Goal: Information Seeking & Learning: Check status

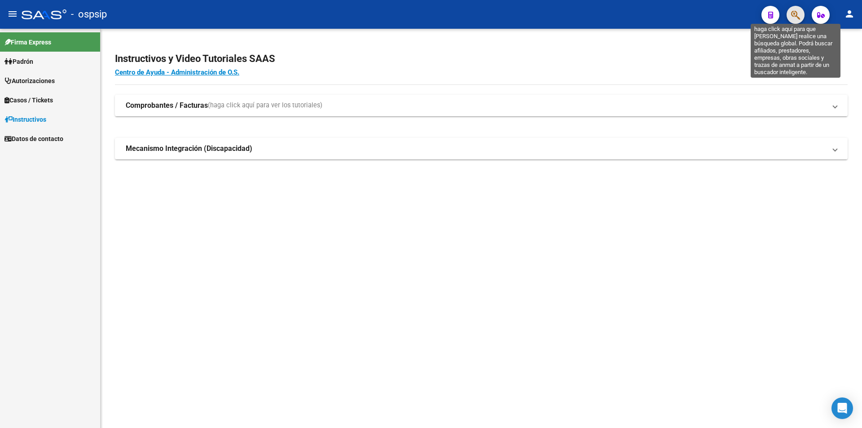
click at [797, 17] on icon "button" at bounding box center [795, 15] width 9 height 10
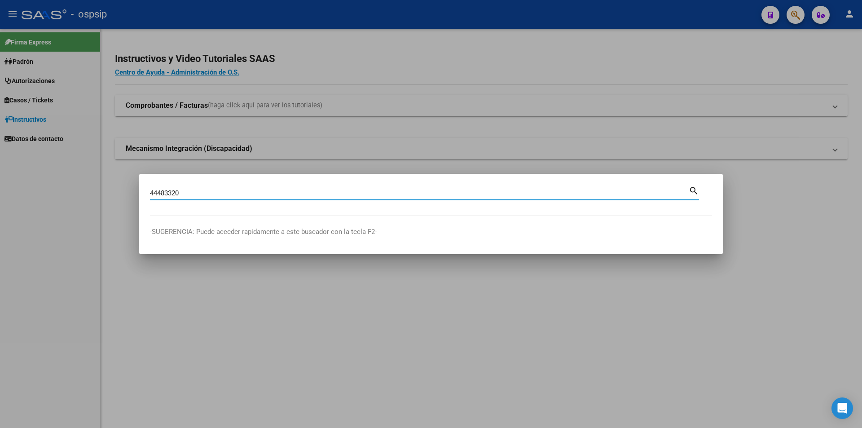
type input "44483320"
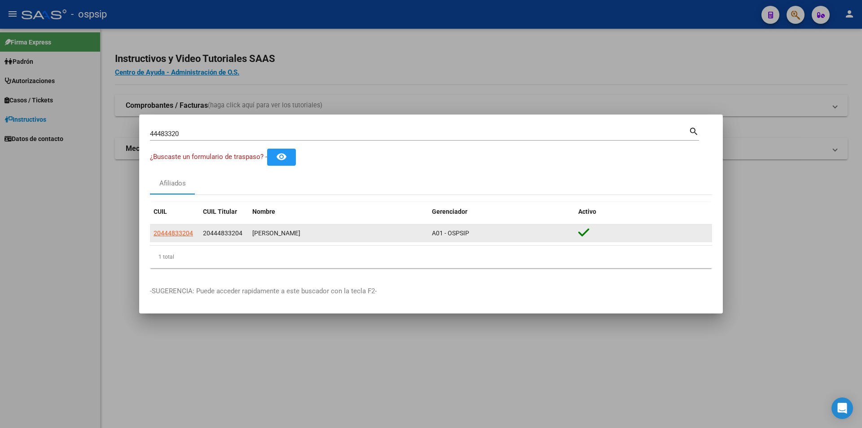
drag, startPoint x: 174, startPoint y: 240, endPoint x: 175, endPoint y: 230, distance: 9.9
click at [174, 239] on datatable-body-cell "20444833204" at bounding box center [174, 233] width 49 height 18
click at [175, 230] on span "20444833204" at bounding box center [174, 232] width 40 height 7
type textarea "20444833204"
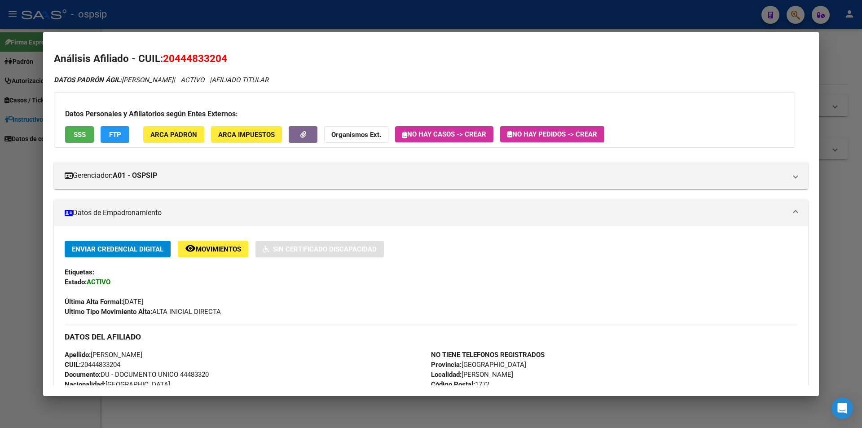
click at [91, 132] on button "SSS" at bounding box center [79, 134] width 29 height 17
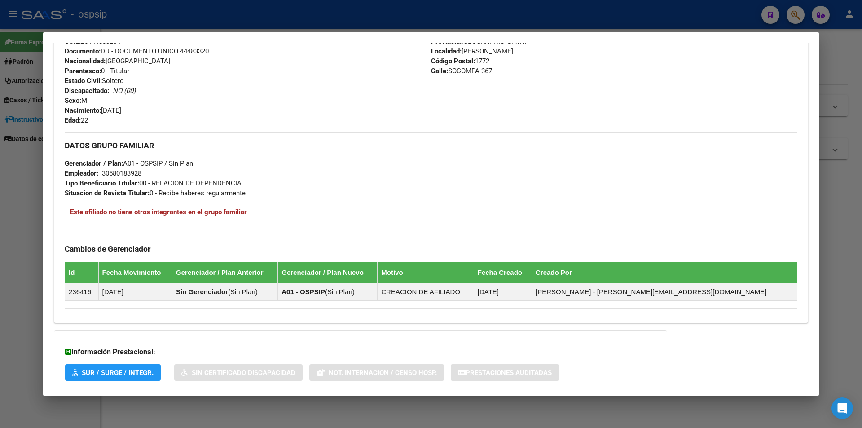
scroll to position [379, 0]
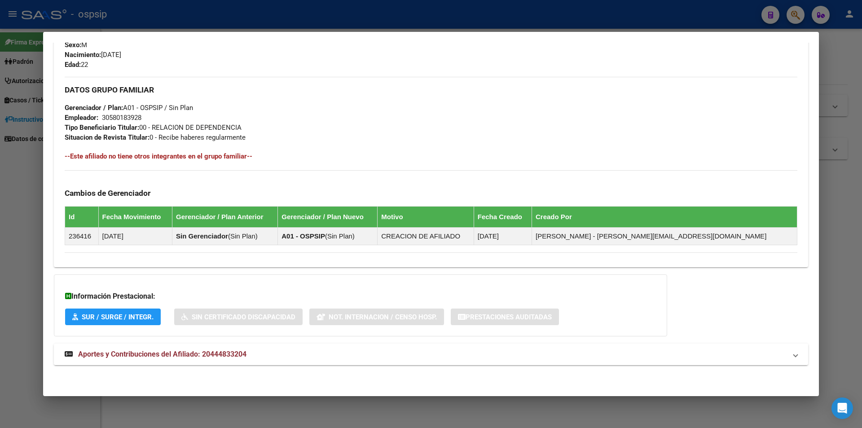
click at [169, 350] on span "Aportes y Contribuciones del Afiliado: 20444833204" at bounding box center [162, 354] width 168 height 9
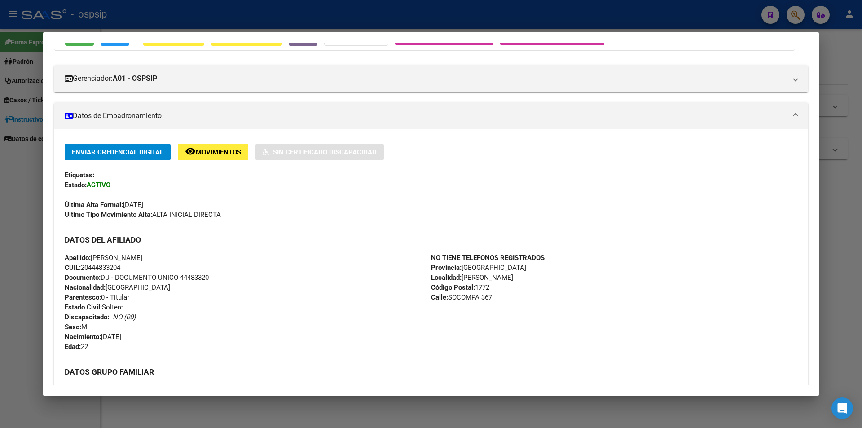
scroll to position [180, 0]
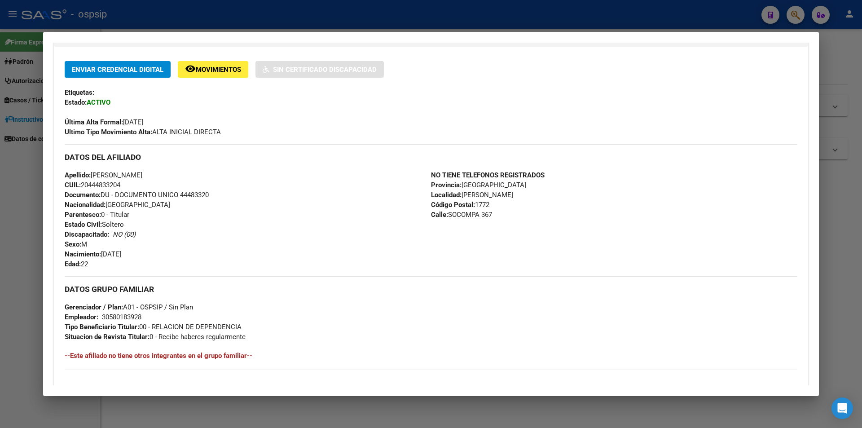
drag, startPoint x: 180, startPoint y: 193, endPoint x: 210, endPoint y: 198, distance: 30.3
click at [213, 197] on div "Apellido: [PERSON_NAME] CUIL: 20444833204 Documento: DU - DOCUMENTO UNICO 44483…" at bounding box center [248, 219] width 366 height 99
copy span "44483320"
